Goal: Information Seeking & Learning: Learn about a topic

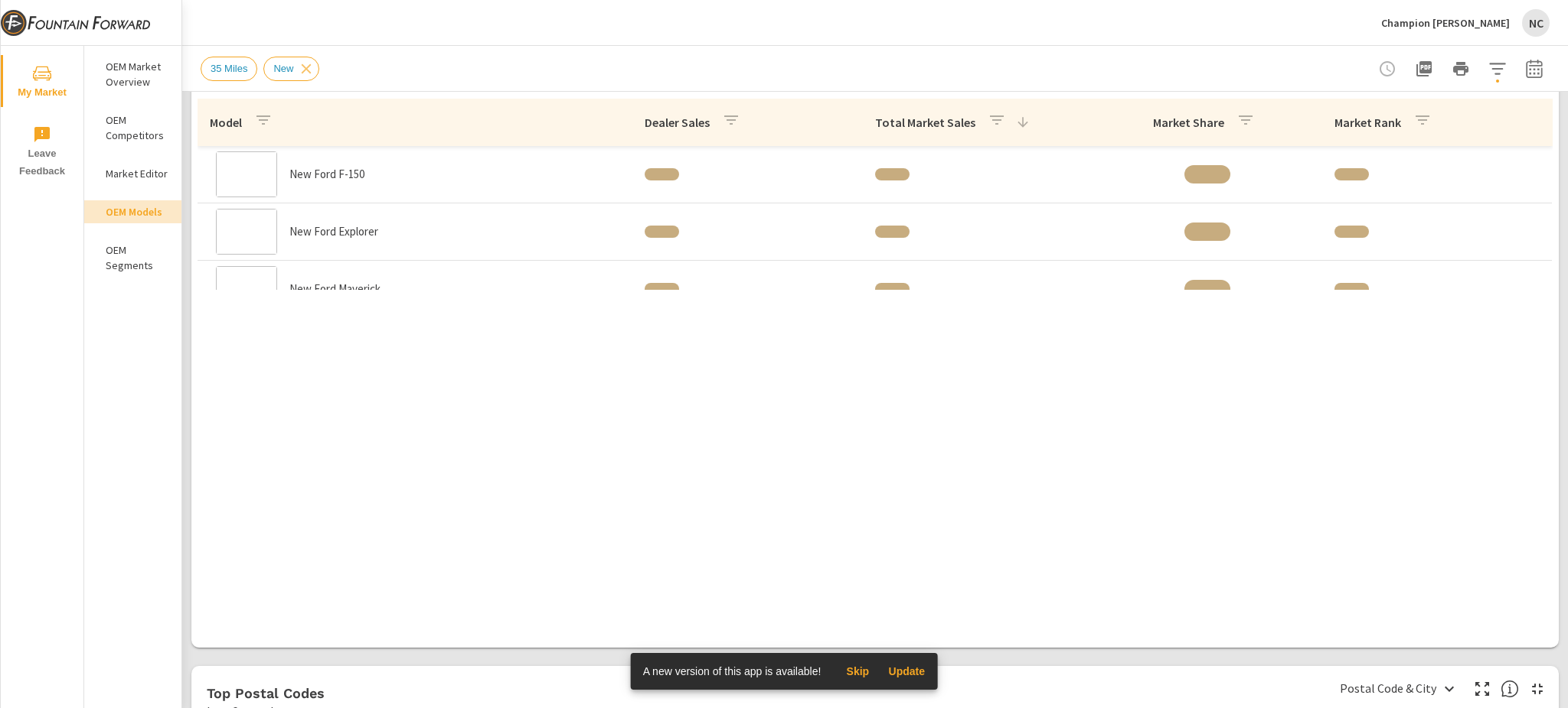
scroll to position [516, 0]
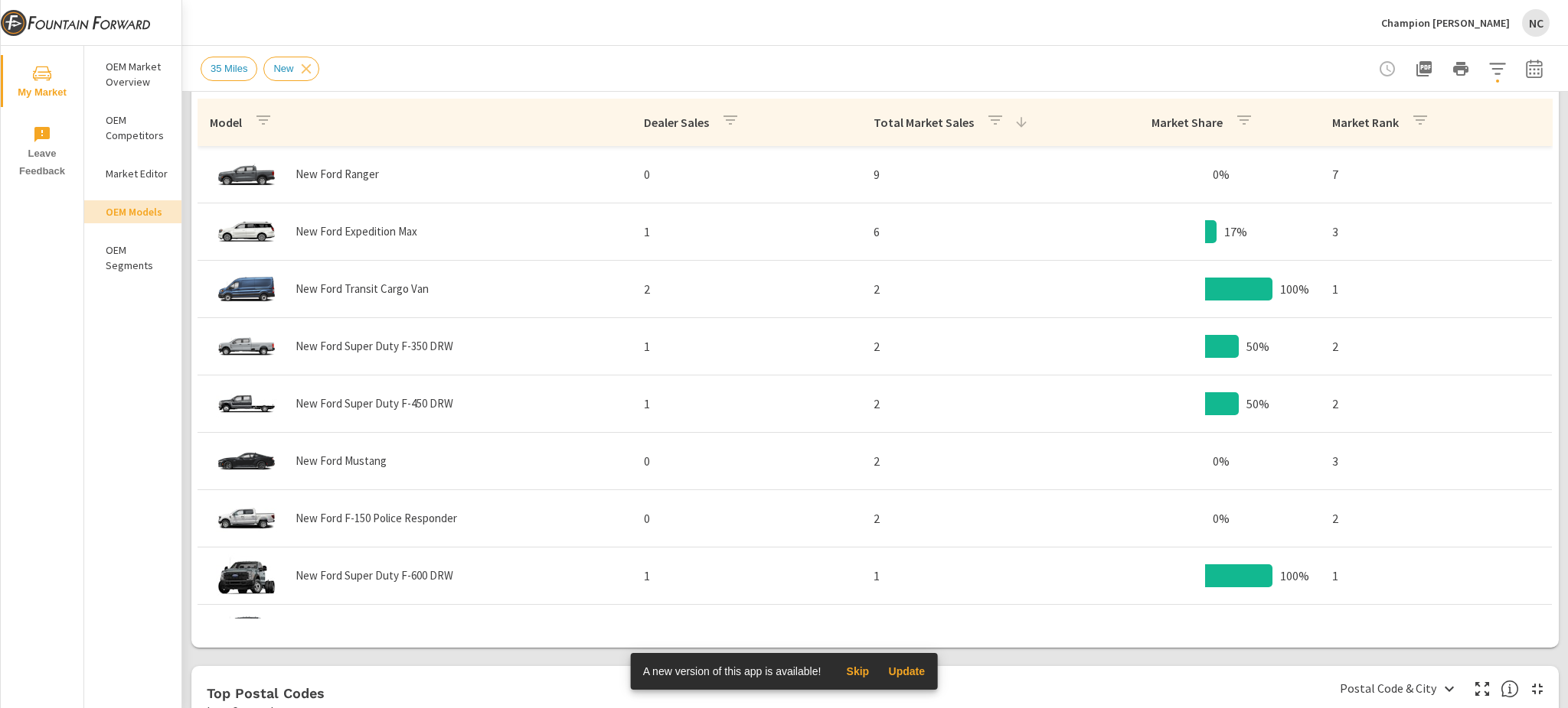
click at [928, 124] on p "Total Market Sales" at bounding box center [924, 123] width 100 height 15
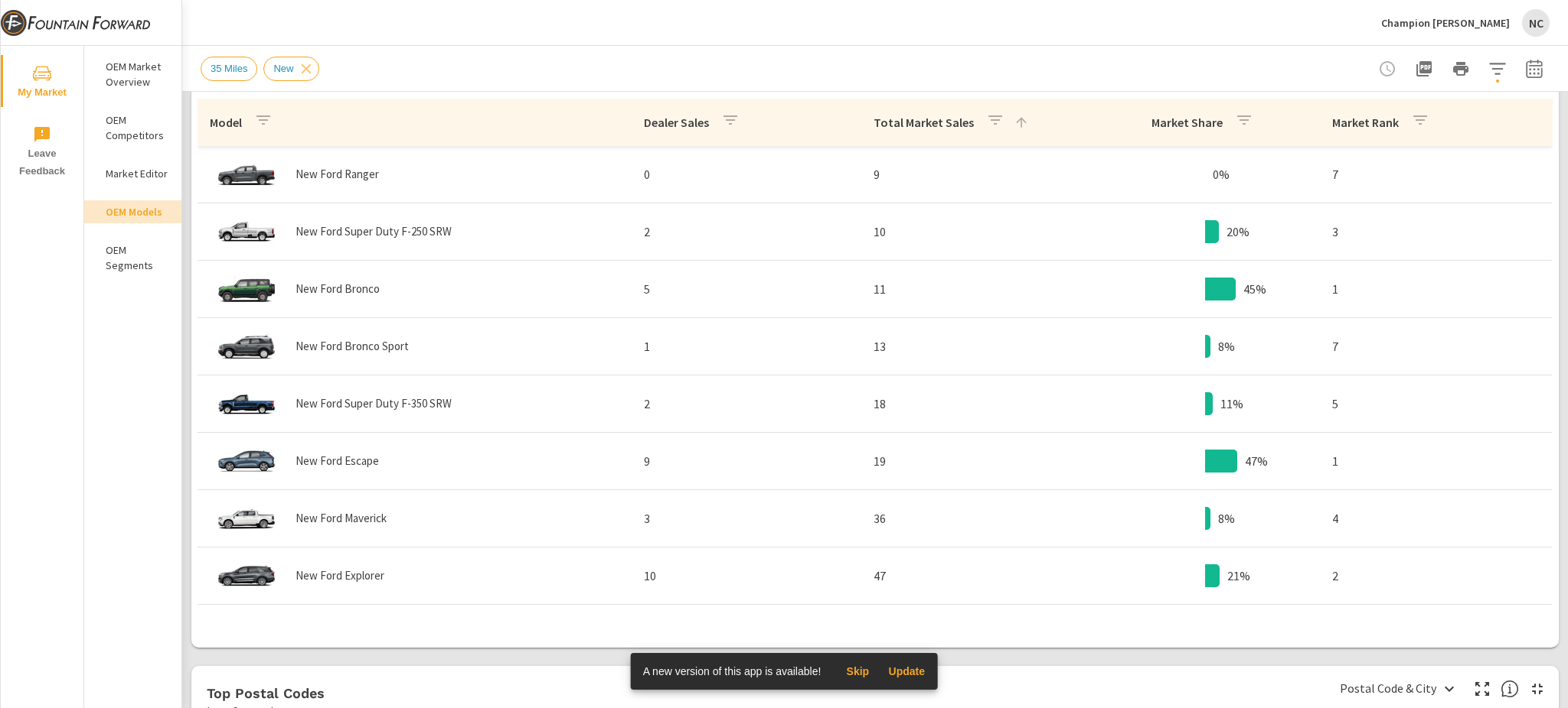
click at [934, 126] on p "Total Market Sales" at bounding box center [924, 123] width 100 height 15
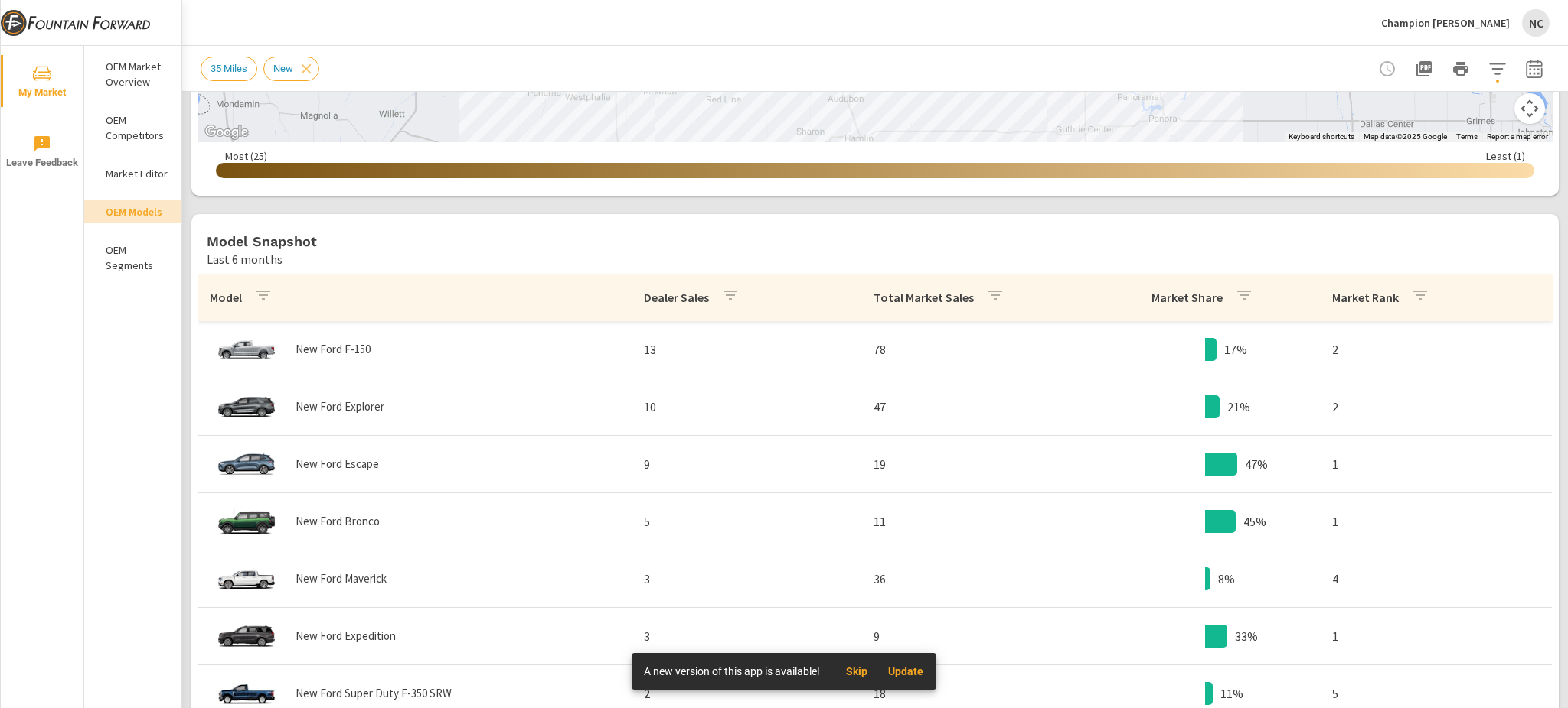
scroll to position [629, 0]
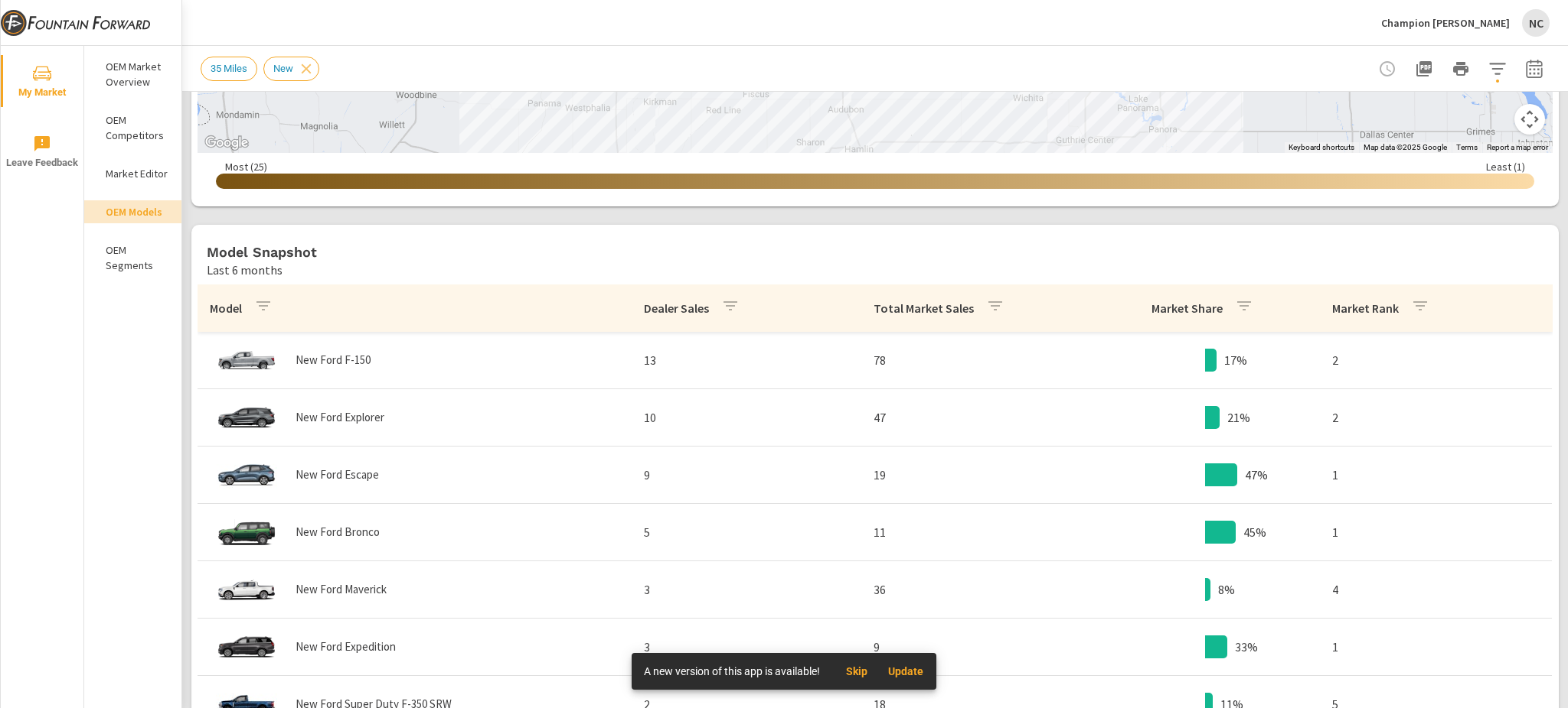
click at [1470, 236] on div "Model Snapshot Last 6 months" at bounding box center [875, 252] width 1367 height 55
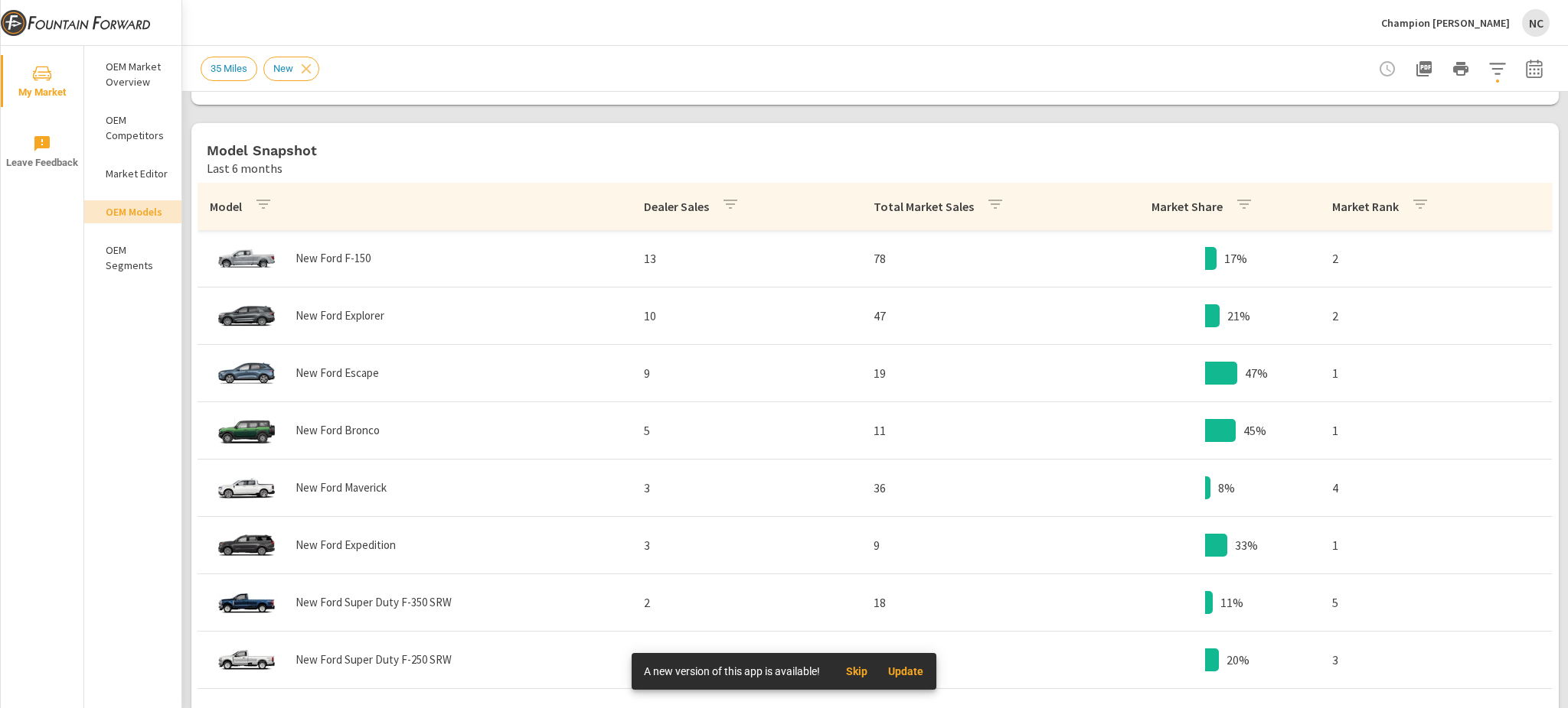
scroll to position [825, 0]
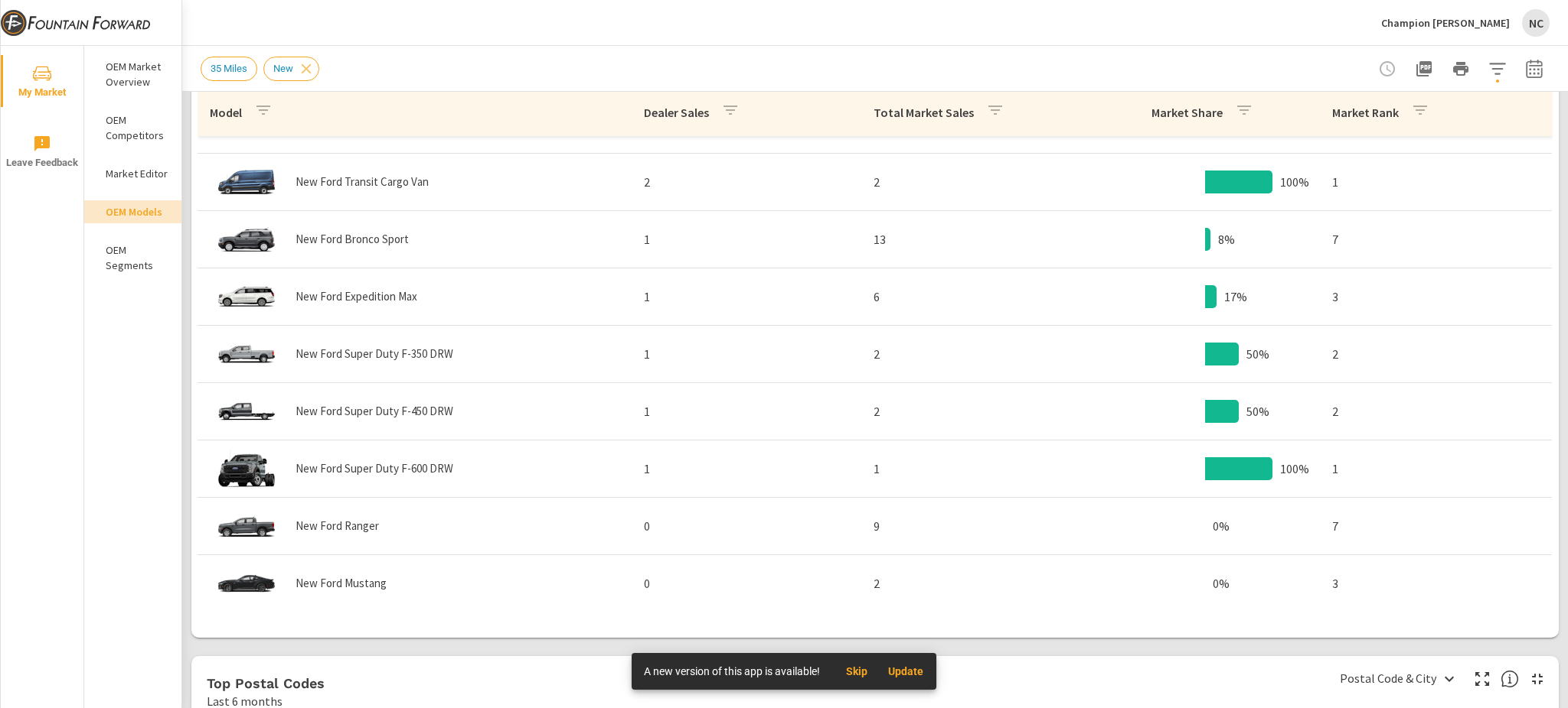
scroll to position [460, 0]
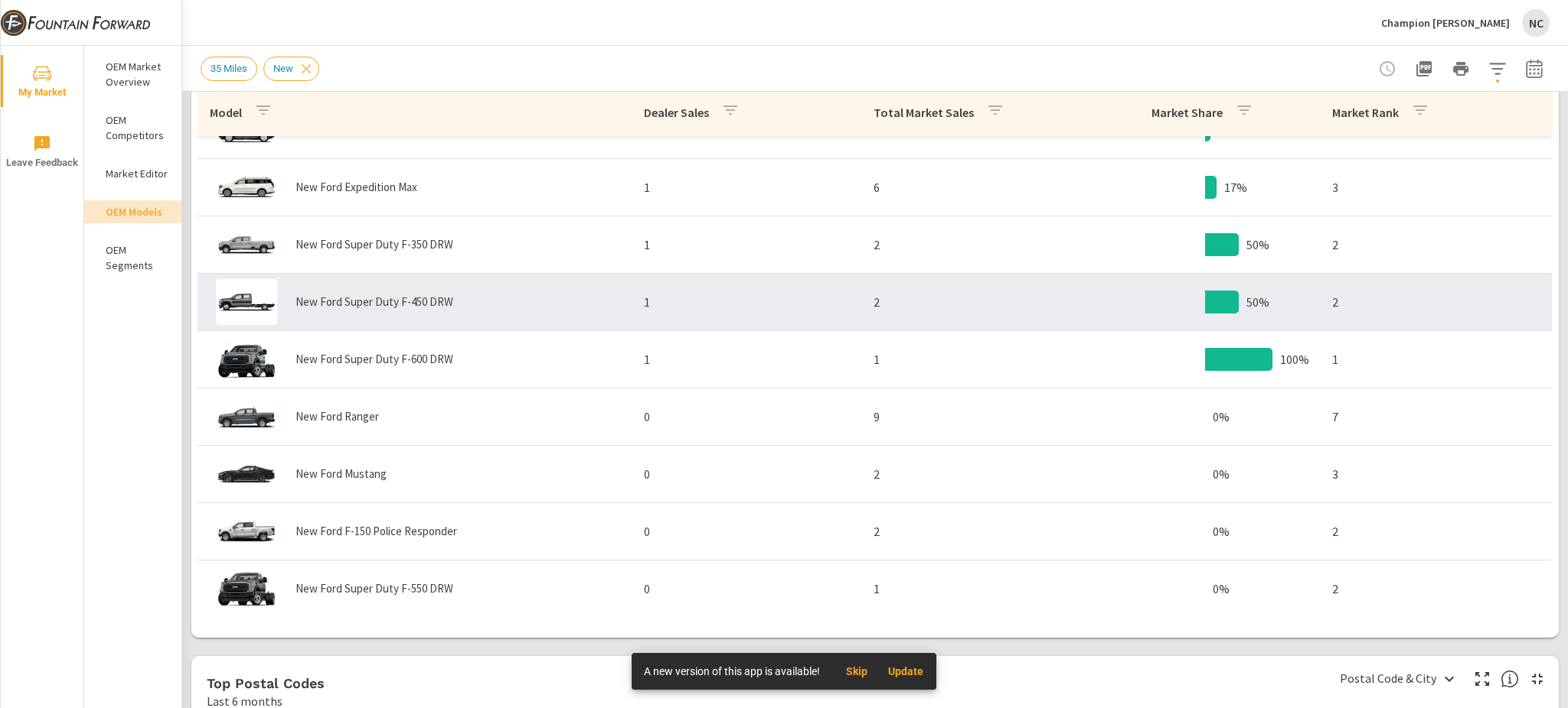
scroll to position [566, 0]
